Goal: Find specific page/section

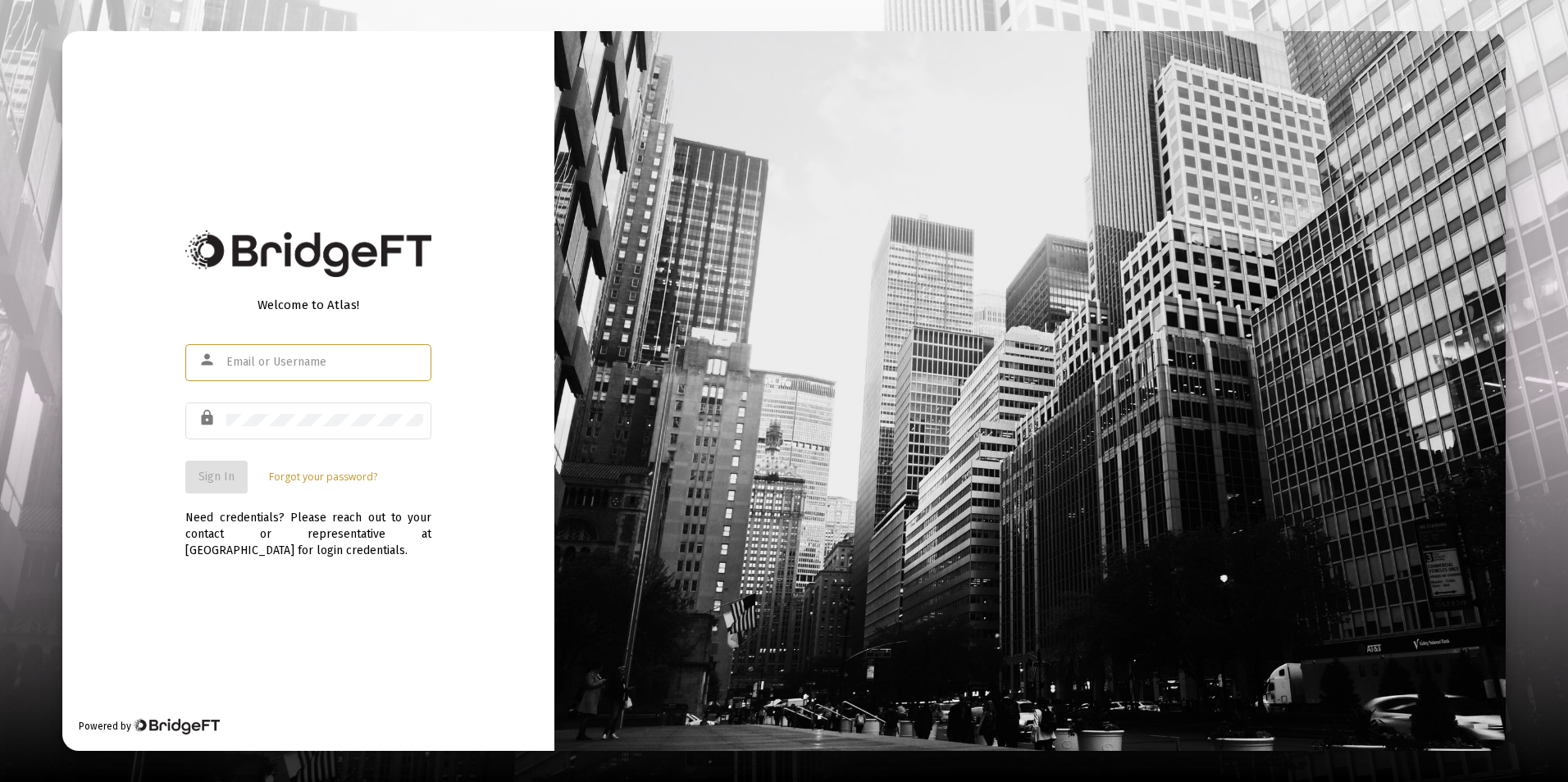
click at [304, 360] on input "text" at bounding box center [324, 362] width 197 height 13
type input "[PERSON_NAME][EMAIL_ADDRESS][DOMAIN_NAME]"
click at [214, 476] on span "Sign In" at bounding box center [217, 477] width 36 height 14
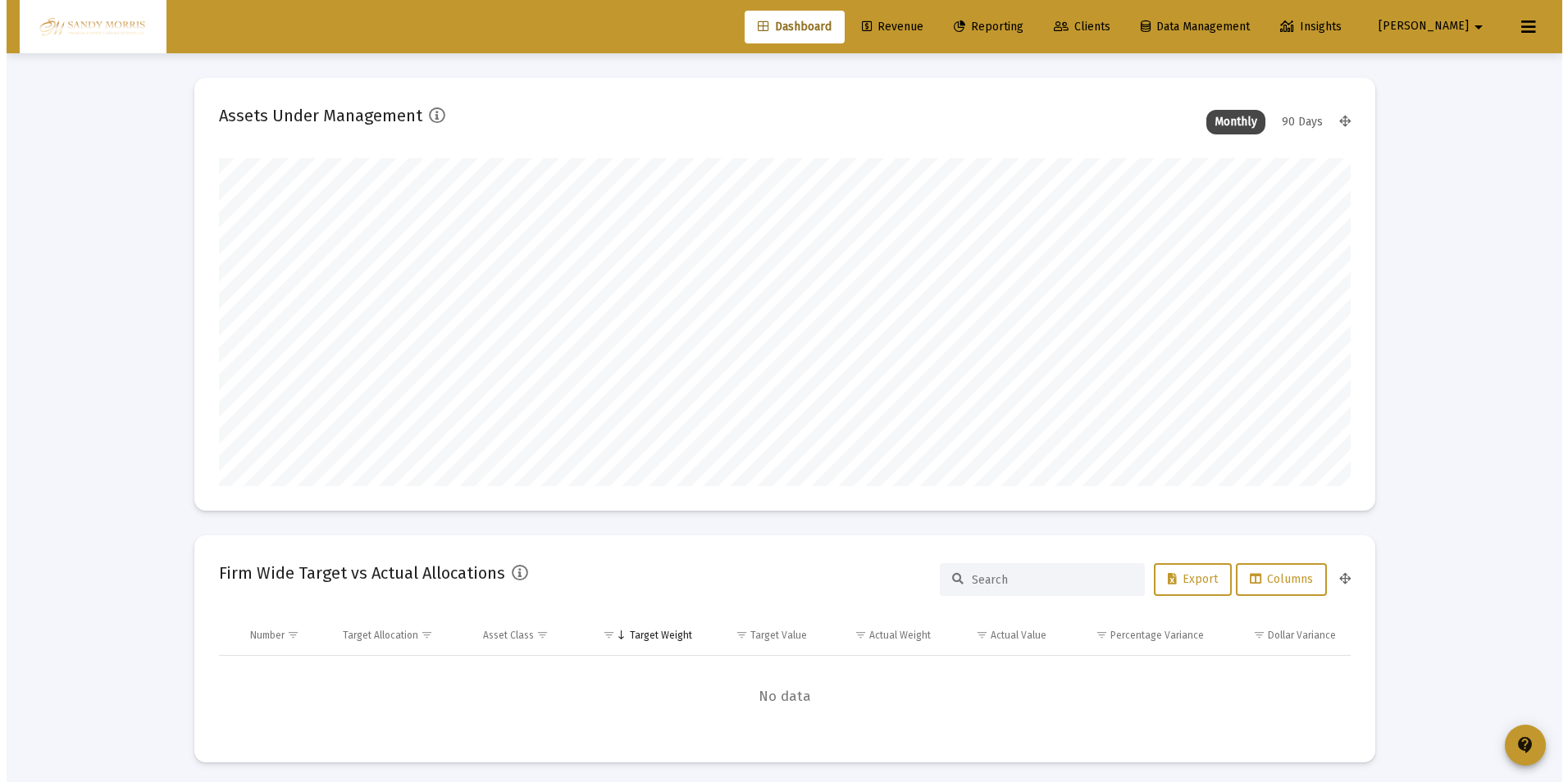
scroll to position [328, 610]
click at [1104, 25] on span "Clients" at bounding box center [1075, 26] width 57 height 14
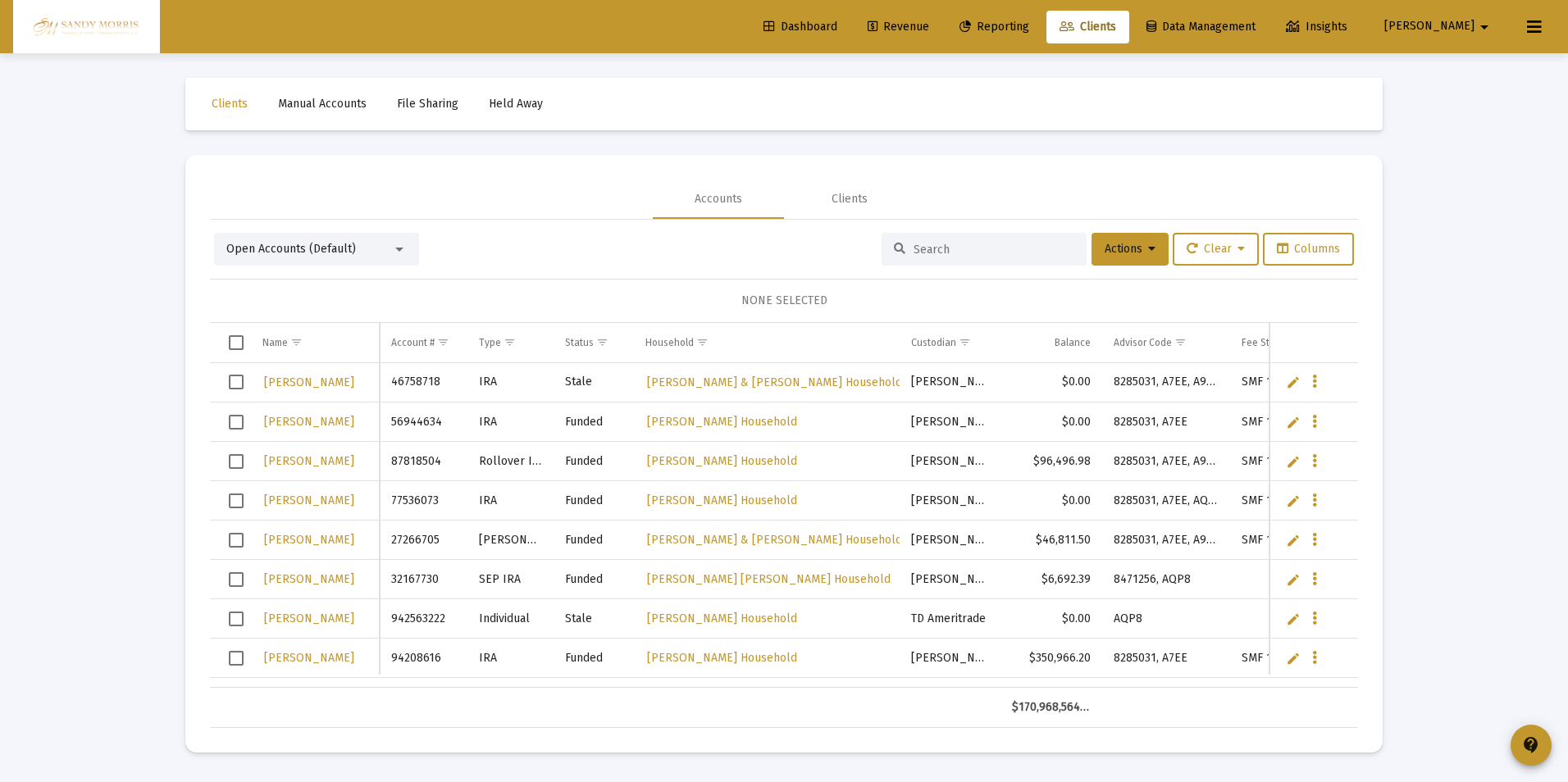
click at [981, 243] on input at bounding box center [993, 249] width 161 height 14
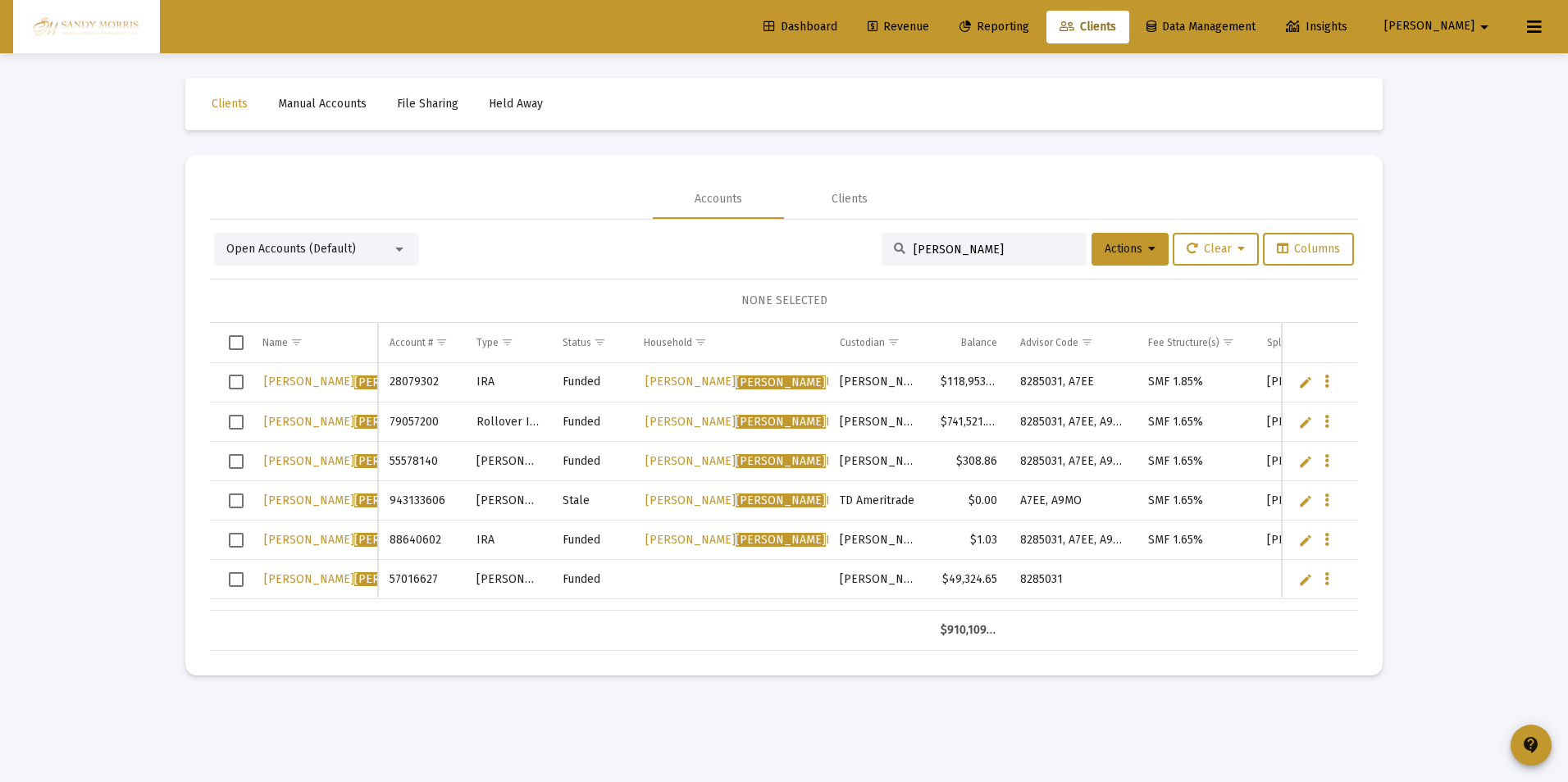
type input "[PERSON_NAME]"
click at [841, 596] on td "[PERSON_NAME]" at bounding box center [878, 580] width 100 height 40
